Goal: Information Seeking & Learning: Check status

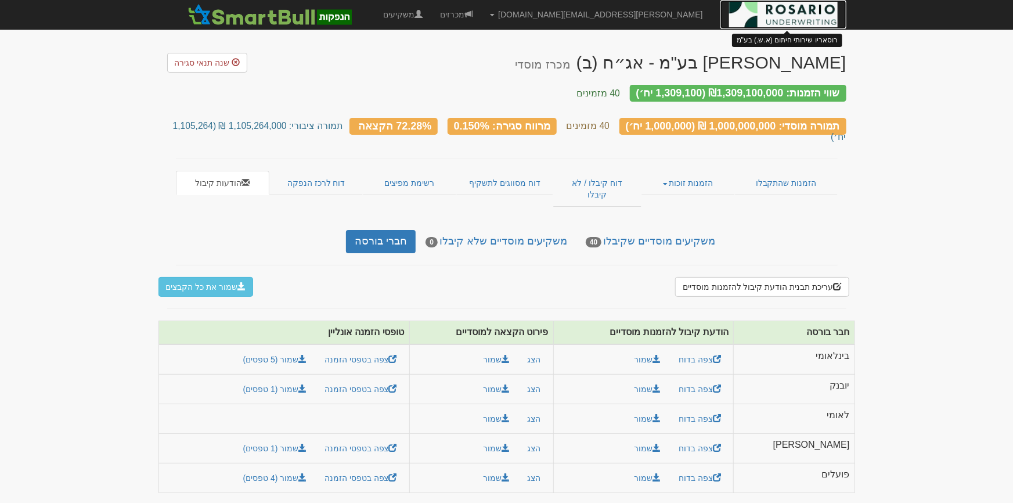
click at [803, 12] on img at bounding box center [783, 14] width 109 height 29
click at [222, 175] on link "הודעות קיבול" at bounding box center [223, 183] width 94 height 24
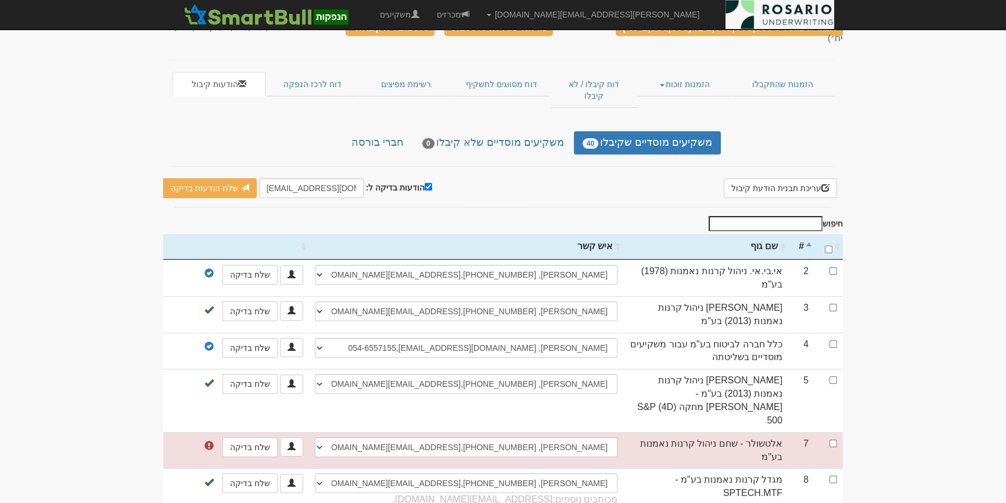
scroll to position [229, 0]
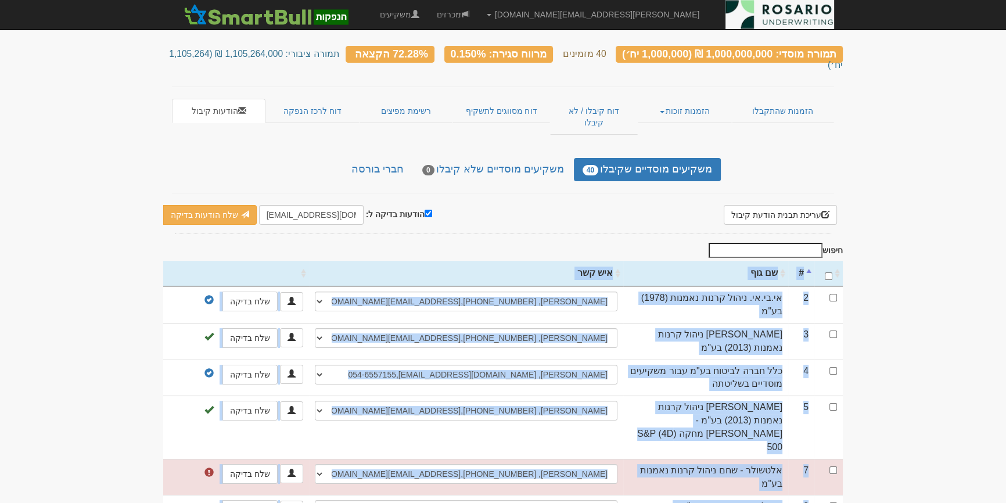
scroll to position [0, 0]
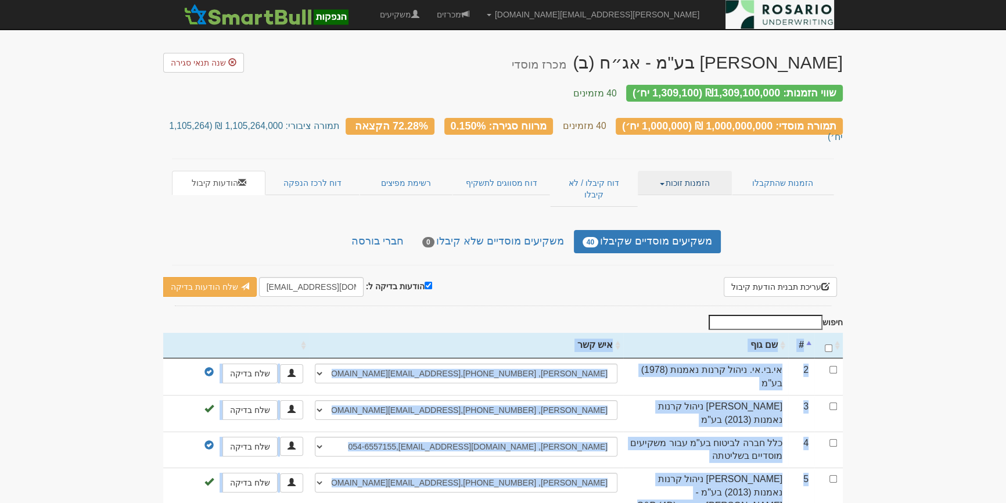
click at [693, 171] on link "הזמנות זוכות" at bounding box center [685, 183] width 94 height 24
